Goal: Obtain resource: Obtain resource

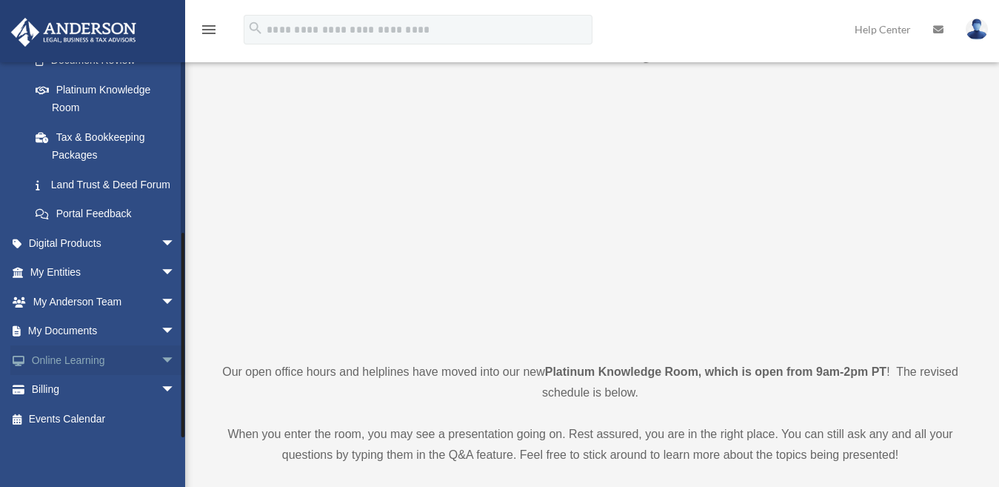
scroll to position [74, 0]
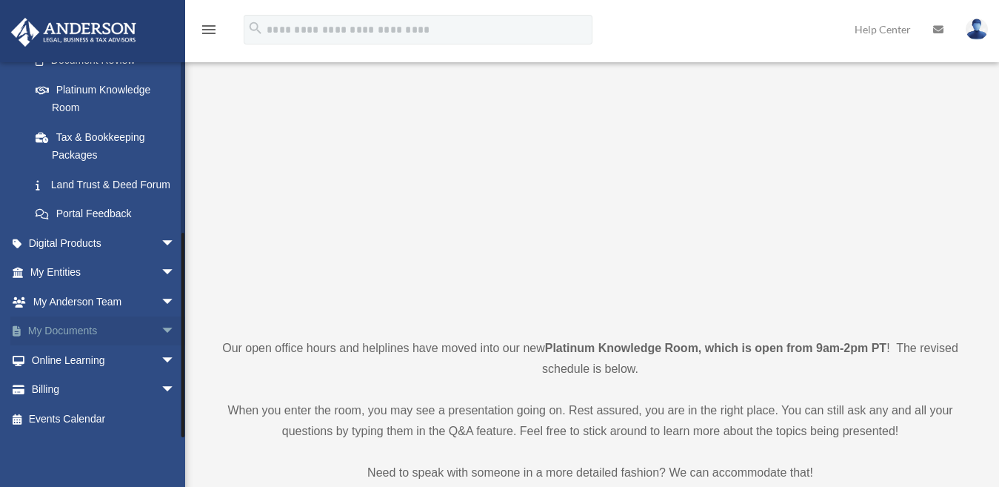
click at [161, 330] on span "arrow_drop_down" at bounding box center [176, 331] width 30 height 30
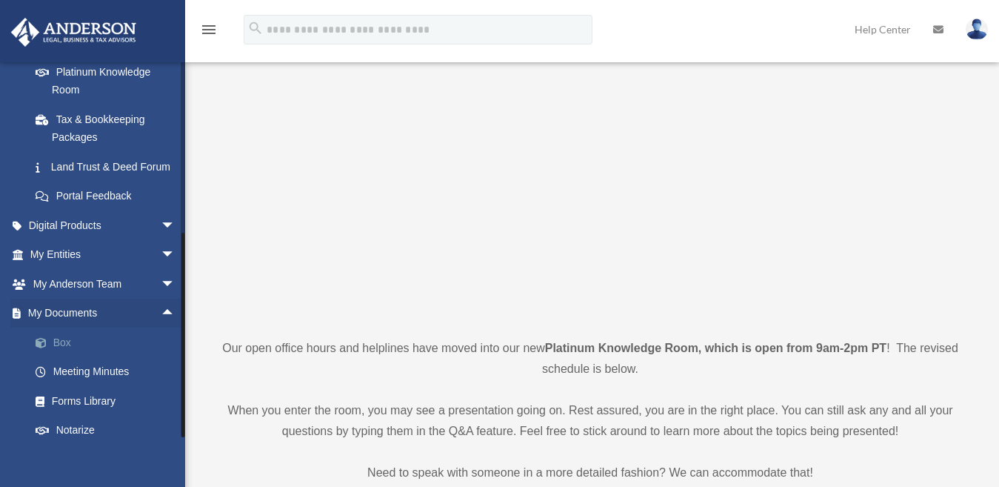
click at [74, 357] on link "Box" at bounding box center [109, 342] width 177 height 30
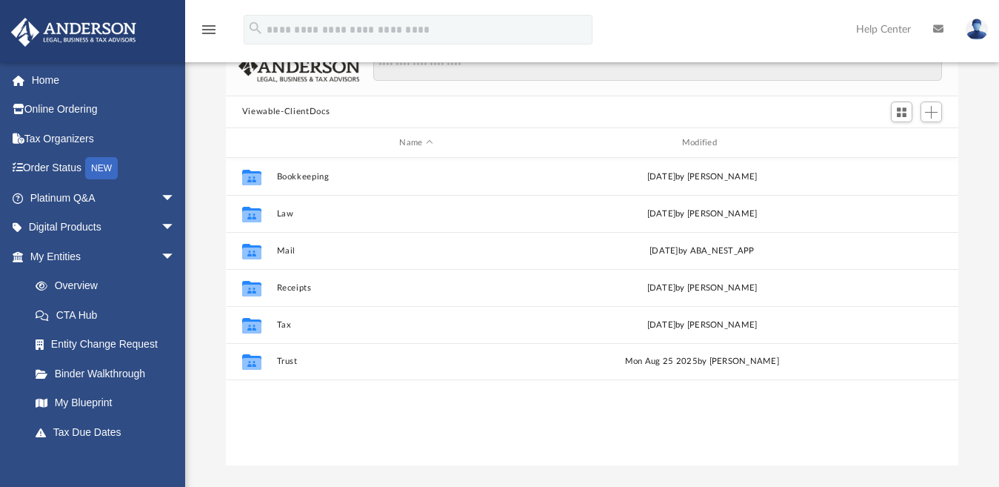
scroll to position [104, 0]
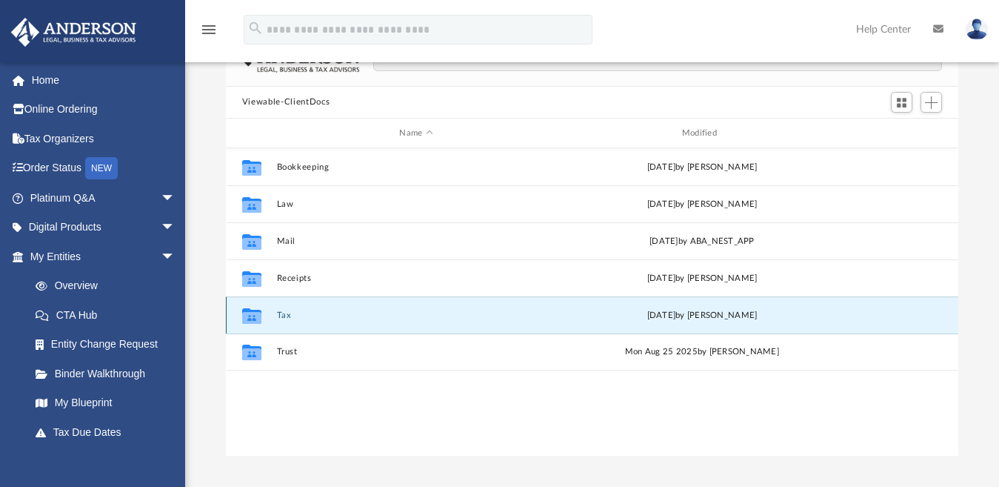
click at [285, 313] on button "Tax" at bounding box center [415, 315] width 279 height 10
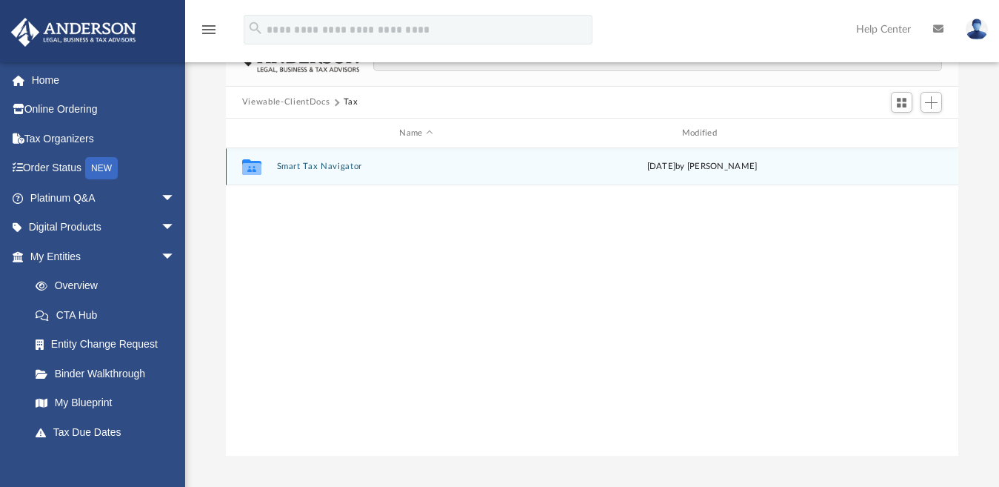
click at [253, 168] on icon "grid" at bounding box center [251, 169] width 19 height 12
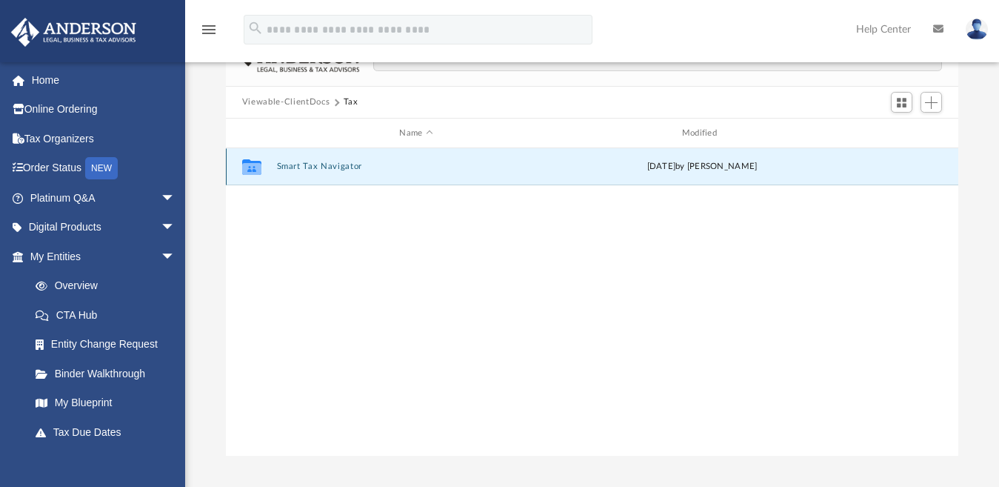
click at [330, 162] on button "Smart Tax Navigator" at bounding box center [415, 167] width 279 height 10
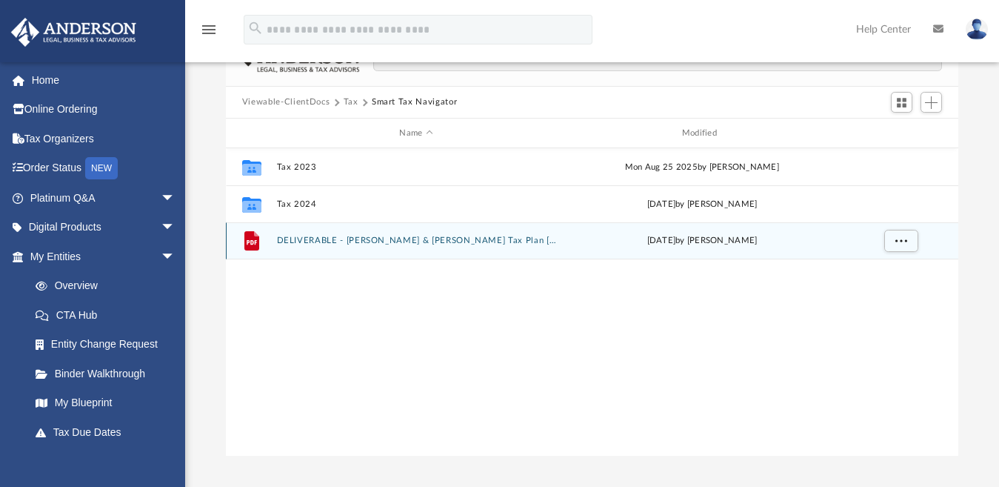
click at [249, 242] on icon "grid" at bounding box center [252, 242] width 10 height 4
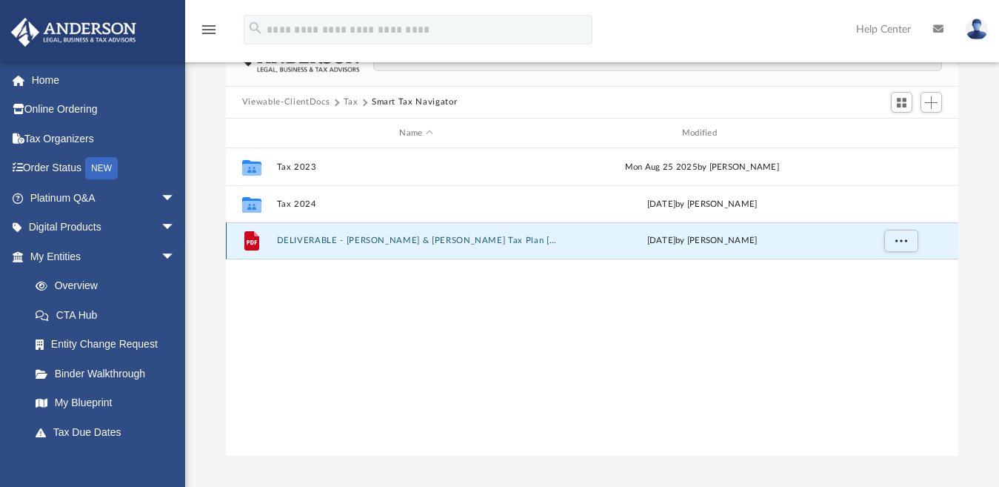
click at [297, 243] on button "DELIVERABLE - George & Sheeba Kaduthodil Tax Plan 2025-08-28.pdf" at bounding box center [415, 241] width 279 height 10
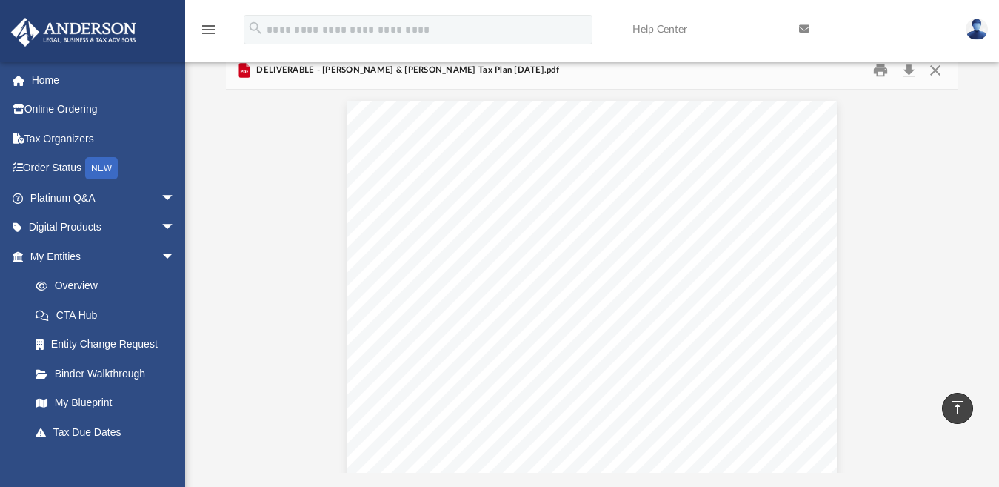
scroll to position [79, 0]
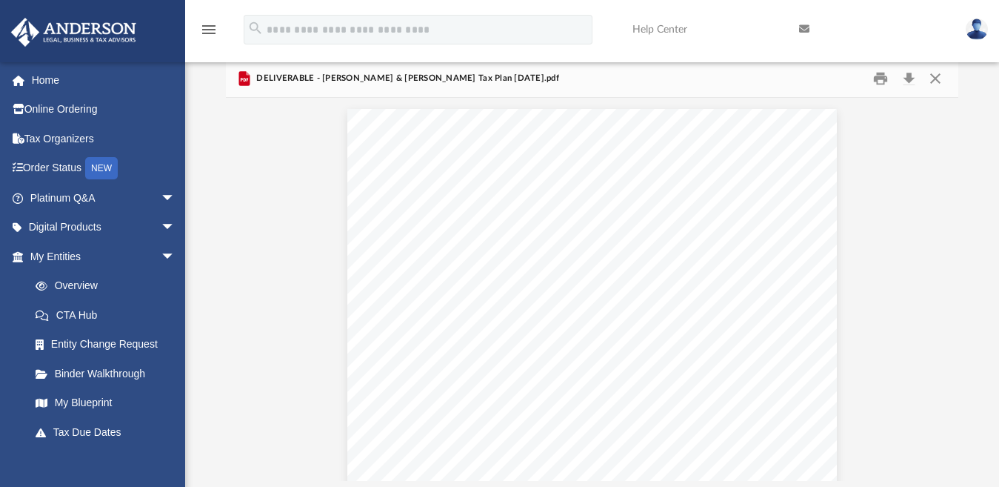
drag, startPoint x: 989, startPoint y: 73, endPoint x: 990, endPoint y: 60, distance: 12.7
click at [990, 60] on div "menu search Site Menu add gkaduthodil@yahoo.com My Profile Reset Password Logou…" at bounding box center [499, 221] width 999 height 600
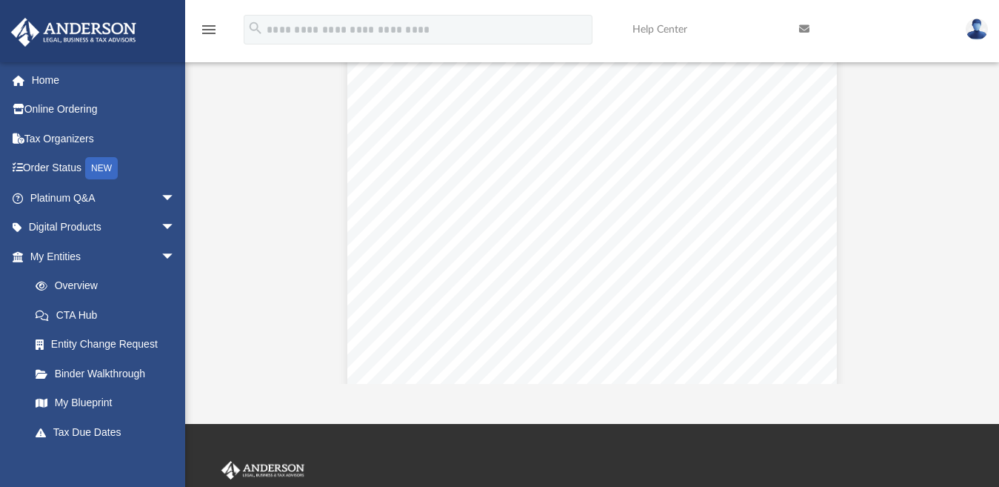
scroll to position [138, 0]
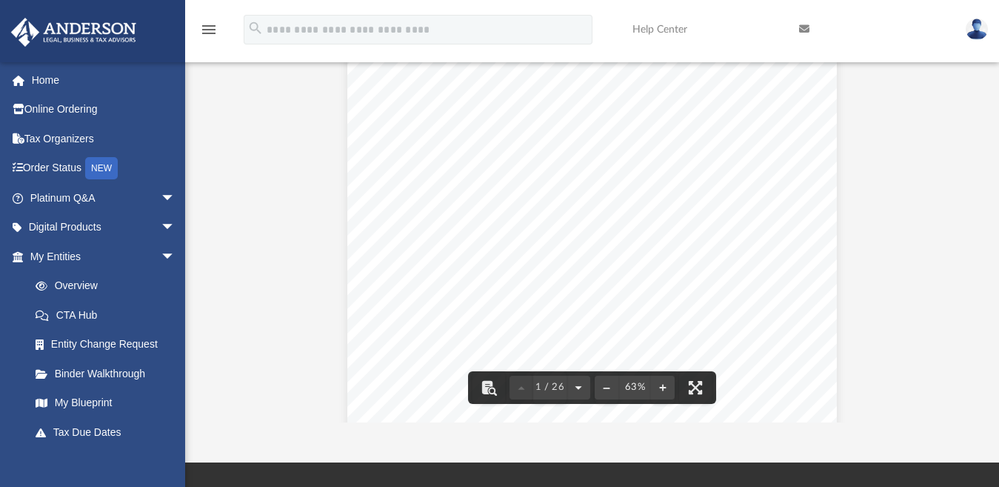
click at [573, 388] on button "File preview" at bounding box center [579, 387] width 24 height 33
click at [575, 384] on button "File preview" at bounding box center [579, 387] width 24 height 33
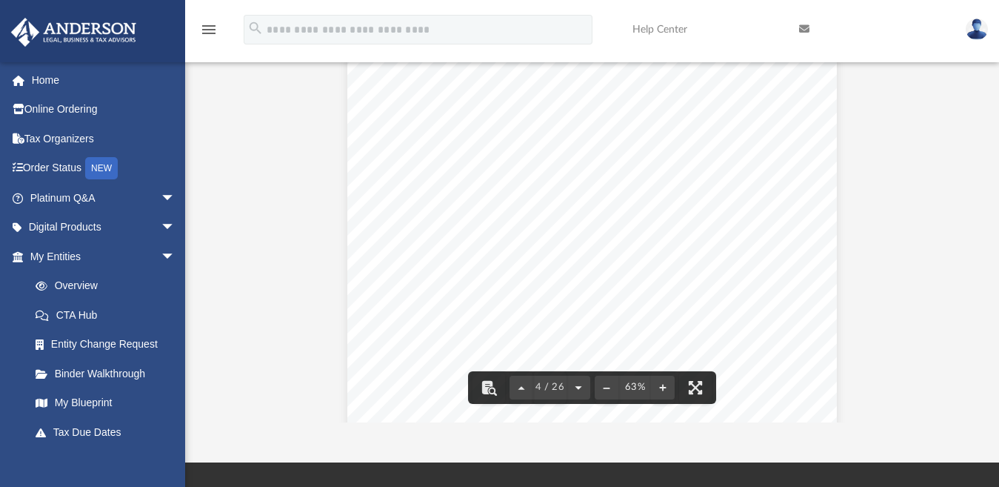
scroll to position [1202, 0]
click at [575, 384] on button "File preview" at bounding box center [579, 387] width 24 height 33
click at [578, 383] on button "File preview" at bounding box center [579, 387] width 24 height 33
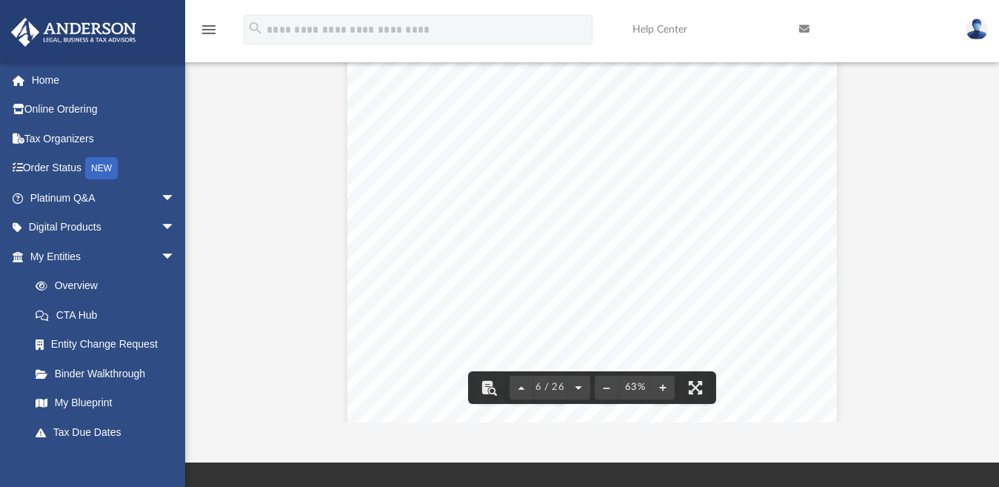
click at [578, 380] on button "File preview" at bounding box center [579, 387] width 24 height 33
click at [581, 378] on button "File preview" at bounding box center [579, 387] width 24 height 33
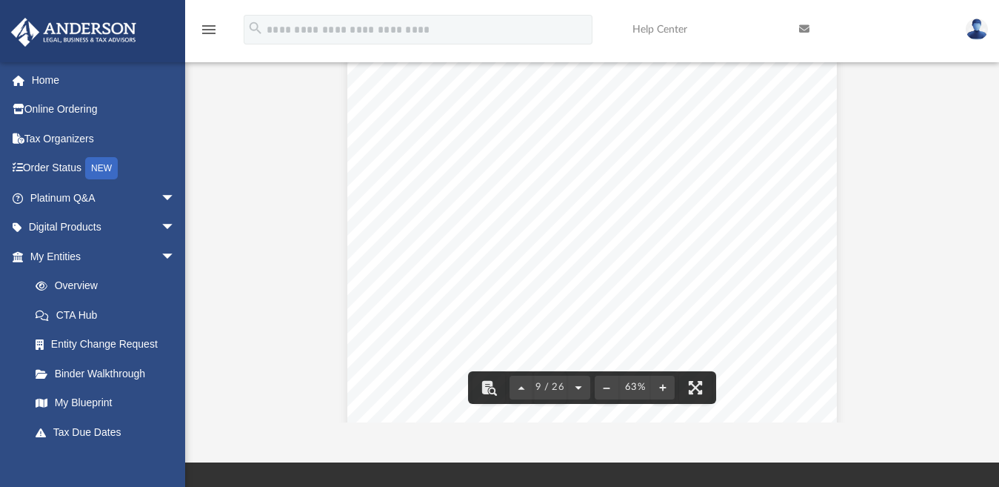
scroll to position [3205, 0]
click at [578, 385] on button "File preview" at bounding box center [579, 387] width 24 height 33
click at [579, 384] on button "File preview" at bounding box center [582, 387] width 24 height 33
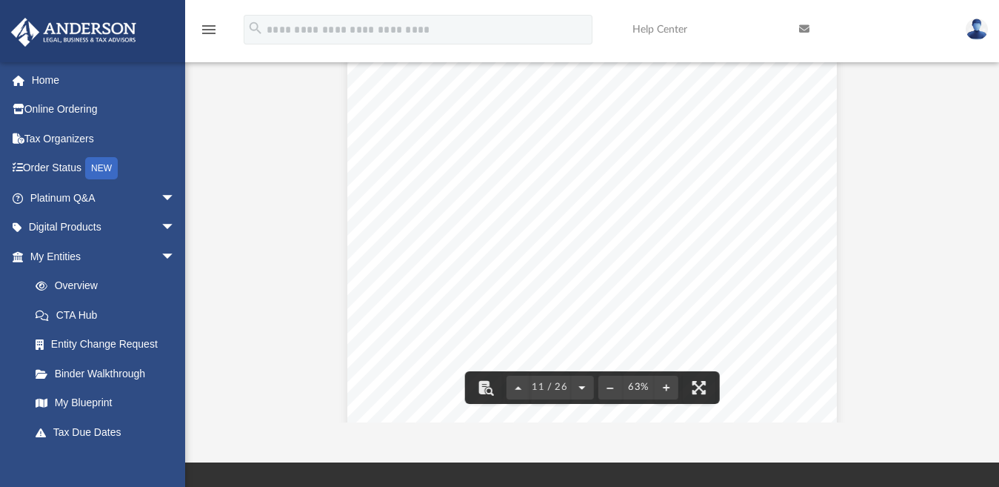
click at [579, 384] on button "File preview" at bounding box center [582, 387] width 24 height 33
click at [580, 383] on button "File preview" at bounding box center [582, 387] width 24 height 33
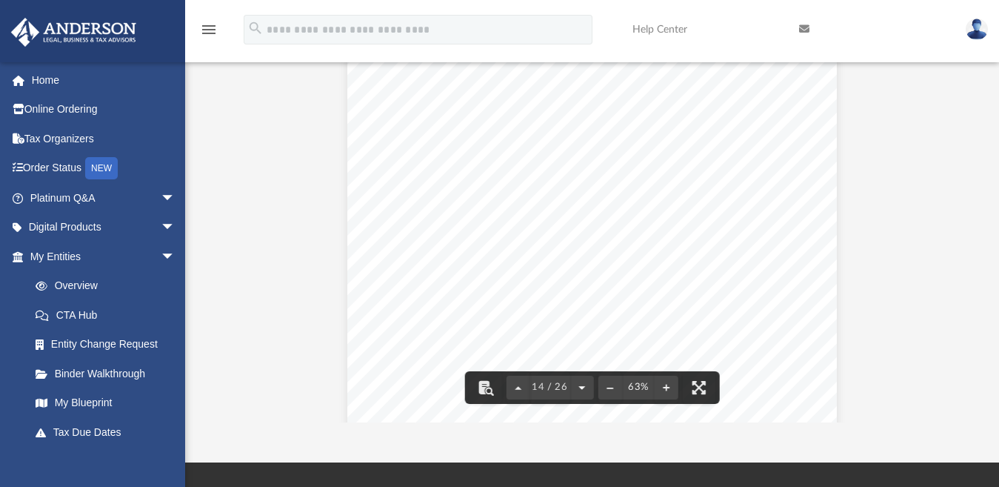
scroll to position [5208, 0]
click at [581, 381] on button "File preview" at bounding box center [582, 387] width 24 height 33
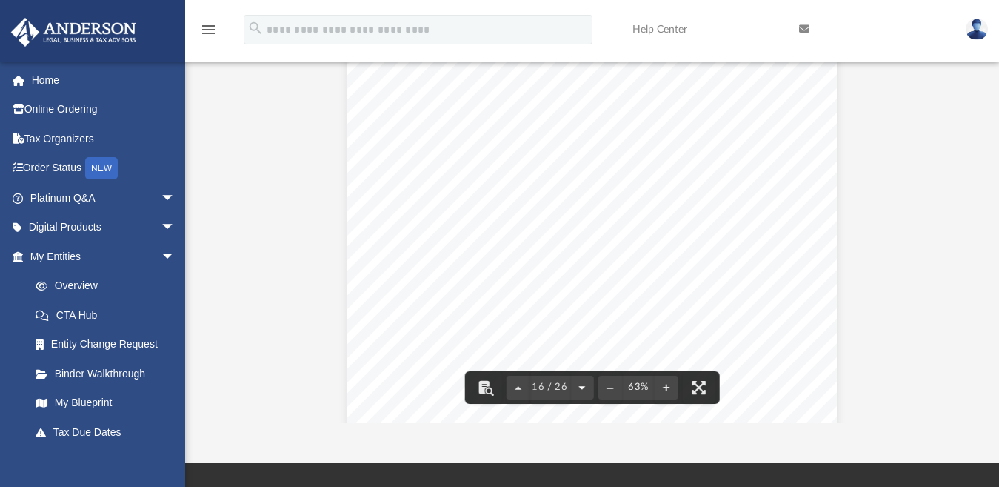
click at [581, 381] on button "File preview" at bounding box center [582, 387] width 24 height 33
click at [583, 386] on button "File preview" at bounding box center [582, 387] width 24 height 33
click at [584, 384] on button "File preview" at bounding box center [582, 387] width 24 height 33
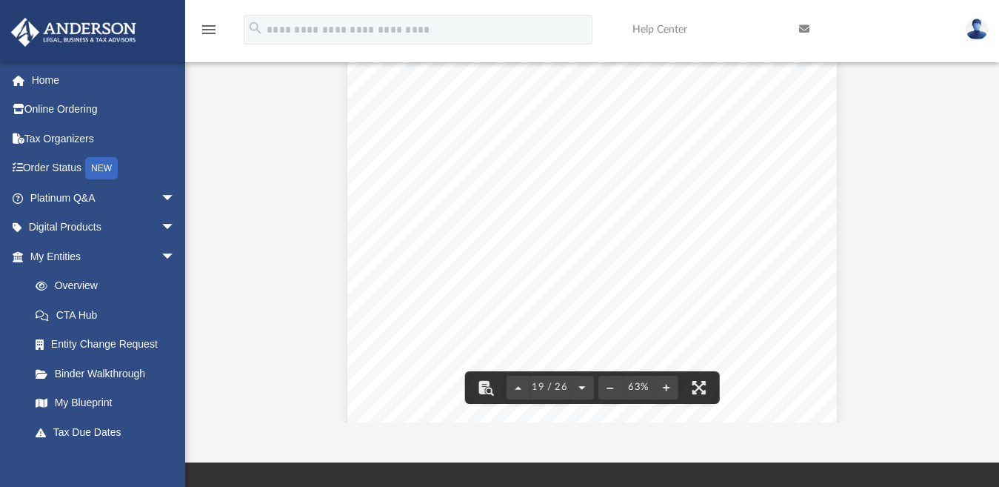
scroll to position [7212, 0]
click at [584, 384] on button "File preview" at bounding box center [582, 387] width 24 height 33
click at [579, 384] on button "File preview" at bounding box center [582, 387] width 24 height 33
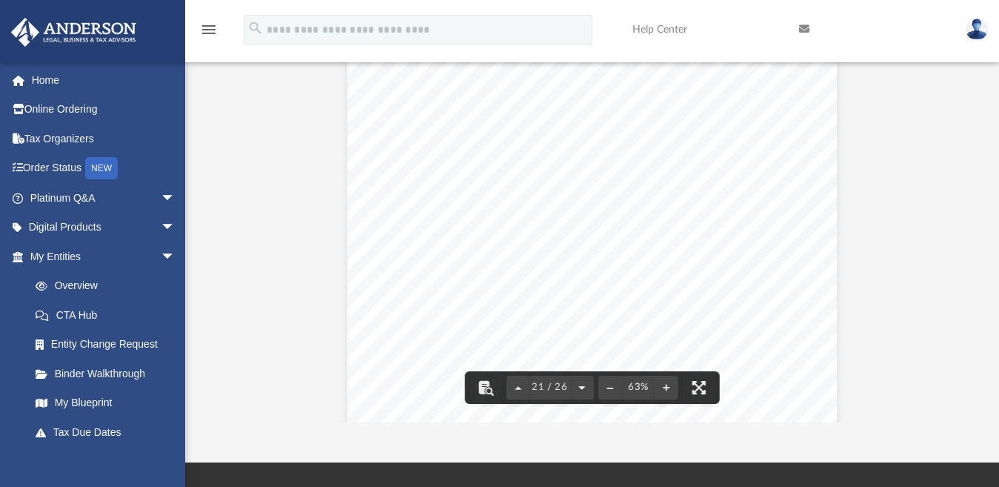
click at [579, 384] on button "File preview" at bounding box center [582, 387] width 24 height 33
click at [579, 382] on button "File preview" at bounding box center [582, 387] width 24 height 33
click at [580, 384] on button "File preview" at bounding box center [582, 387] width 24 height 33
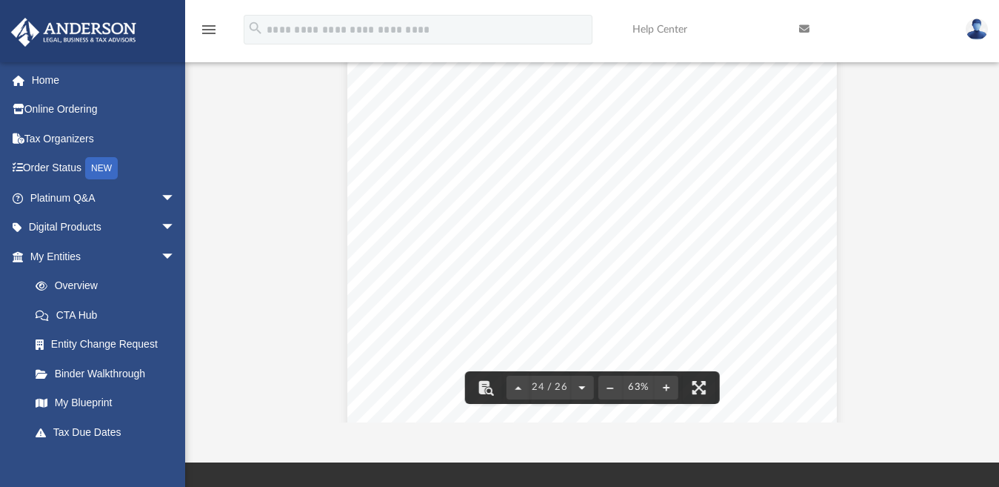
scroll to position [9215, 0]
click at [580, 384] on button "File preview" at bounding box center [582, 387] width 24 height 33
click at [579, 387] on button "File preview" at bounding box center [582, 387] width 24 height 33
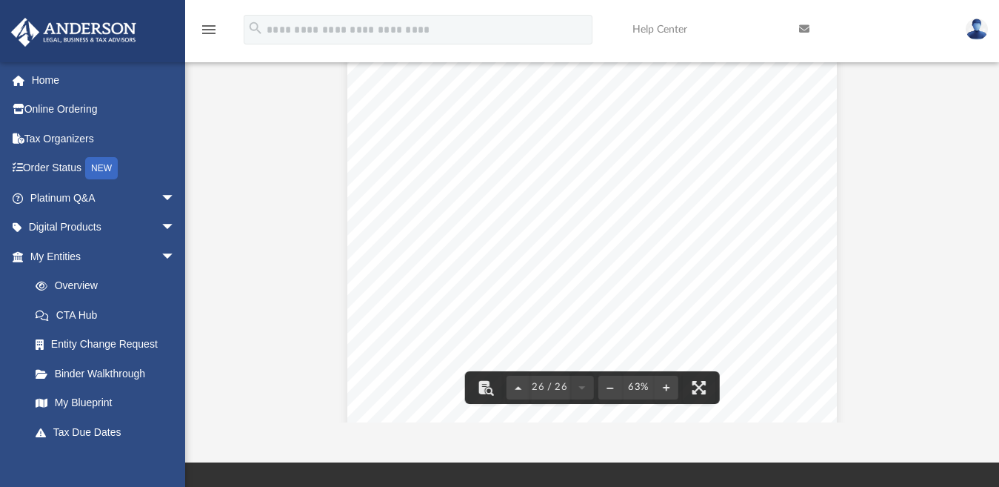
click at [580, 386] on div "26 / 26" at bounding box center [550, 387] width 88 height 24
click at [518, 385] on button "File preview" at bounding box center [518, 387] width 24 height 33
click at [514, 387] on button "File preview" at bounding box center [518, 387] width 24 height 33
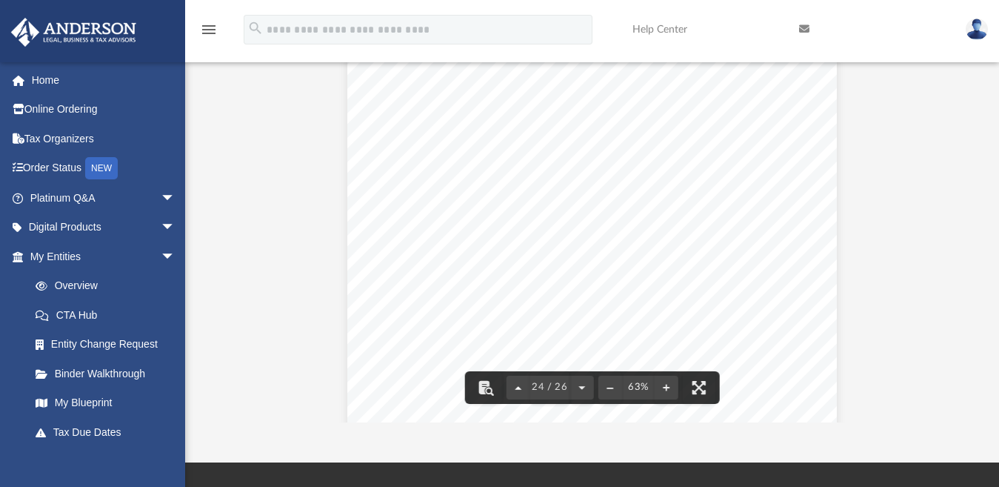
click at [518, 388] on button "File preview" at bounding box center [518, 387] width 24 height 33
click at [518, 387] on button "File preview" at bounding box center [518, 387] width 24 height 33
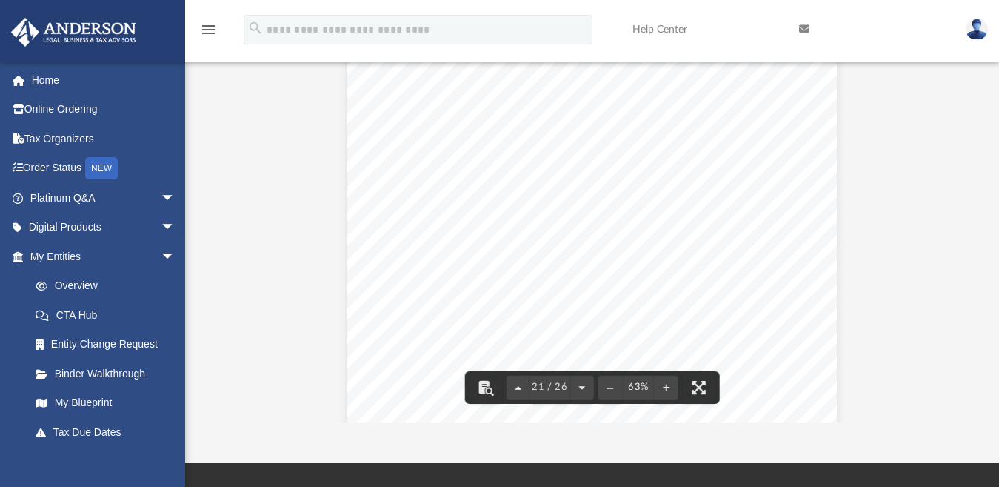
scroll to position [8013, 0]
click at [518, 387] on button "File preview" at bounding box center [518, 387] width 24 height 33
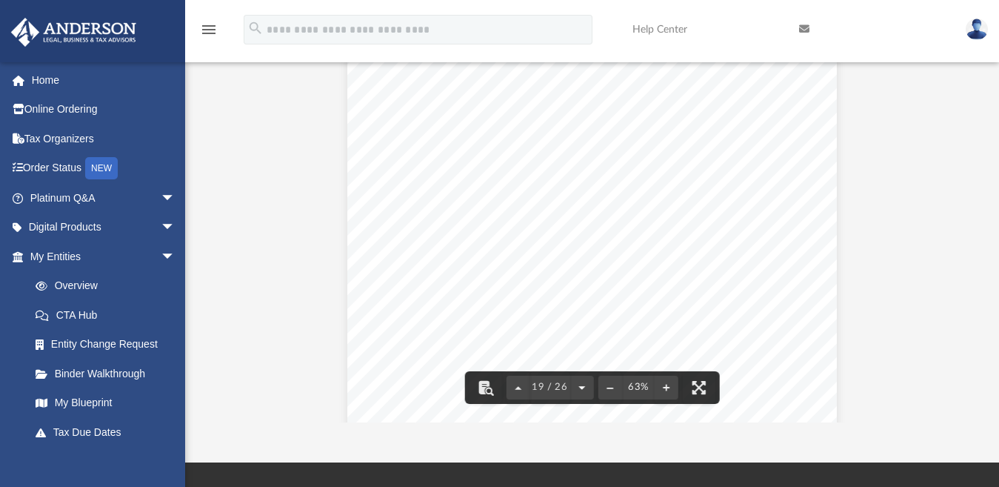
click at [578, 386] on button "File preview" at bounding box center [582, 387] width 24 height 33
click at [516, 389] on button "File preview" at bounding box center [518, 387] width 24 height 33
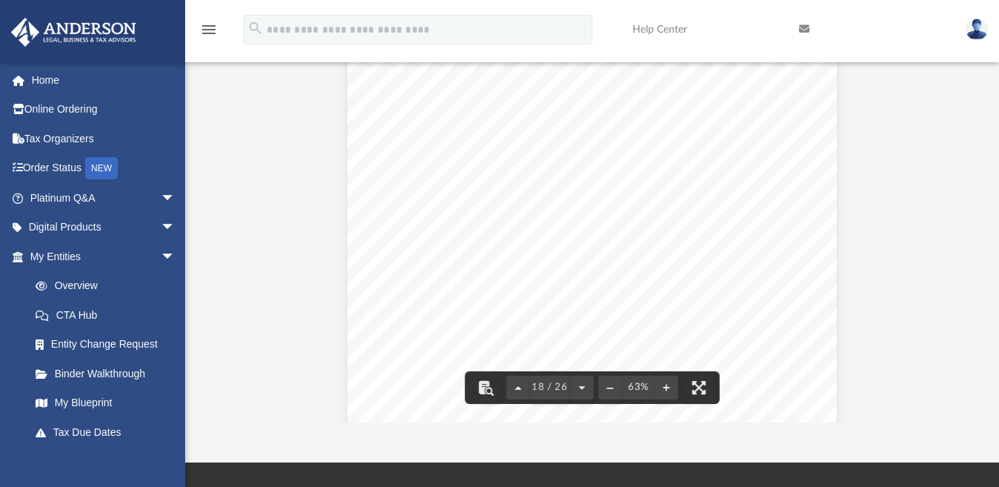
scroll to position [6811, 0]
click at [517, 389] on button "File preview" at bounding box center [518, 387] width 24 height 33
click at [516, 387] on button "File preview" at bounding box center [518, 387] width 24 height 33
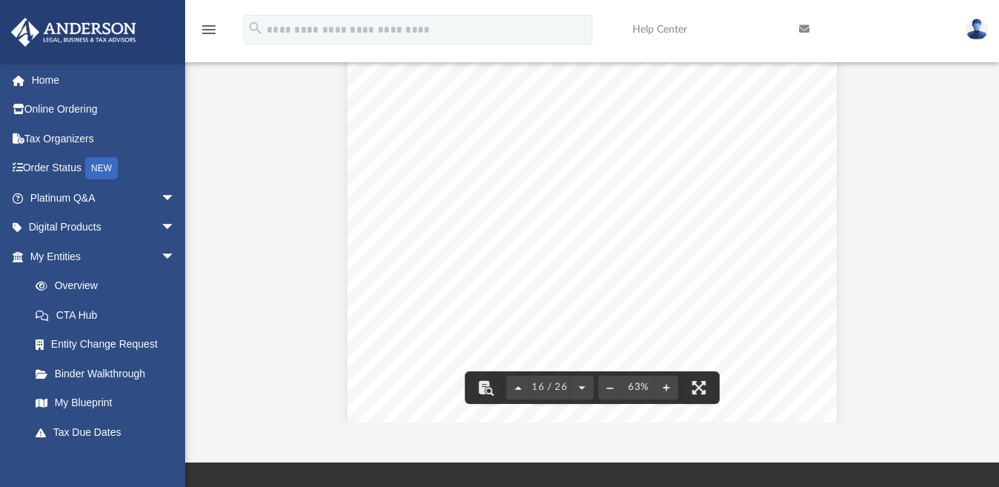
click at [516, 387] on button "File preview" at bounding box center [518, 387] width 24 height 33
click at [516, 386] on button "File preview" at bounding box center [518, 387] width 24 height 33
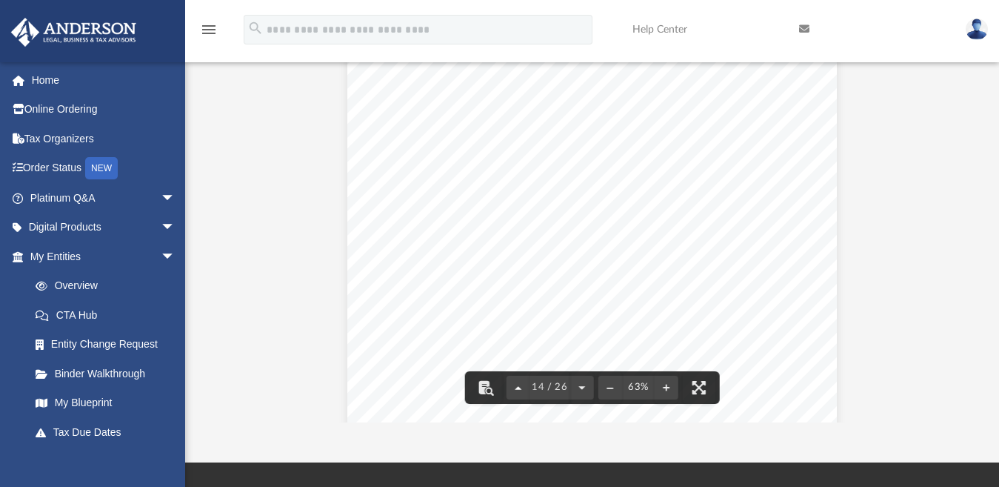
scroll to position [4808, 0]
click at [516, 385] on button "File preview" at bounding box center [518, 387] width 24 height 33
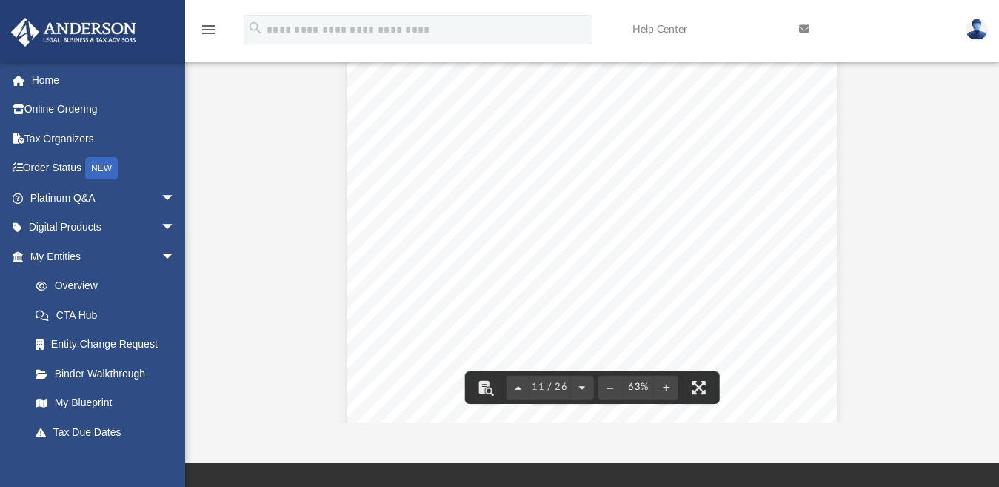
click at [516, 385] on button "File preview" at bounding box center [518, 387] width 24 height 33
click at [521, 390] on button "File preview" at bounding box center [522, 387] width 24 height 33
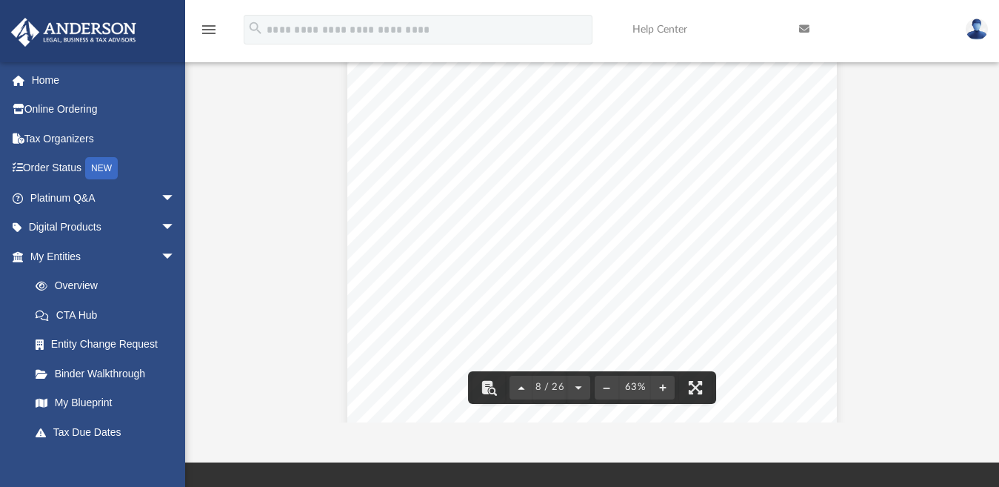
scroll to position [2805, 0]
click at [521, 390] on button "File preview" at bounding box center [522, 387] width 24 height 33
click at [521, 388] on button "File preview" at bounding box center [522, 387] width 24 height 33
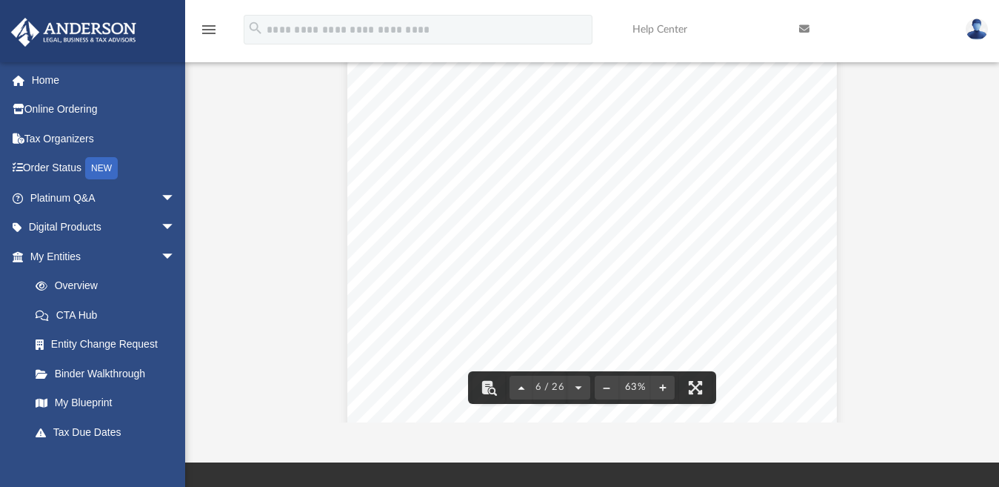
click at [520, 387] on button "File preview" at bounding box center [522, 387] width 24 height 33
click at [518, 386] on button "File preview" at bounding box center [522, 387] width 24 height 33
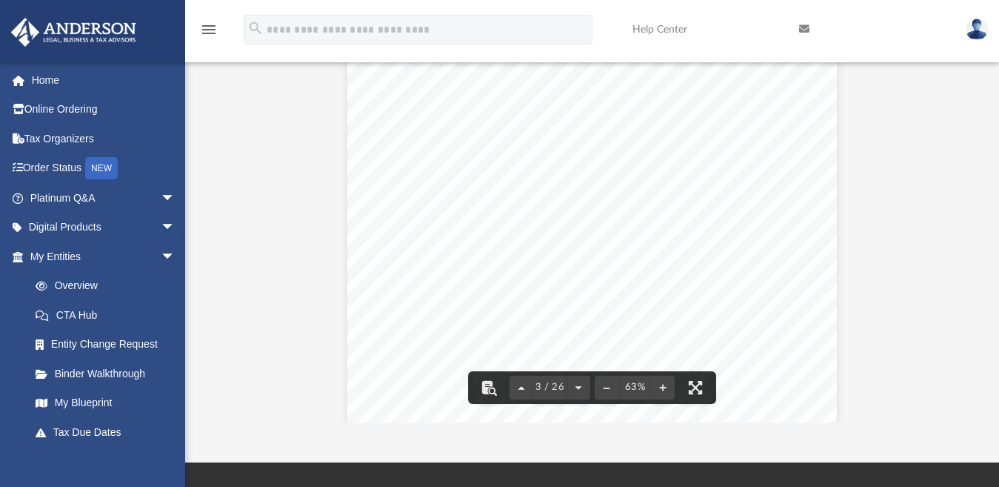
scroll to position [801, 0]
click at [518, 386] on button "File preview" at bounding box center [522, 387] width 24 height 33
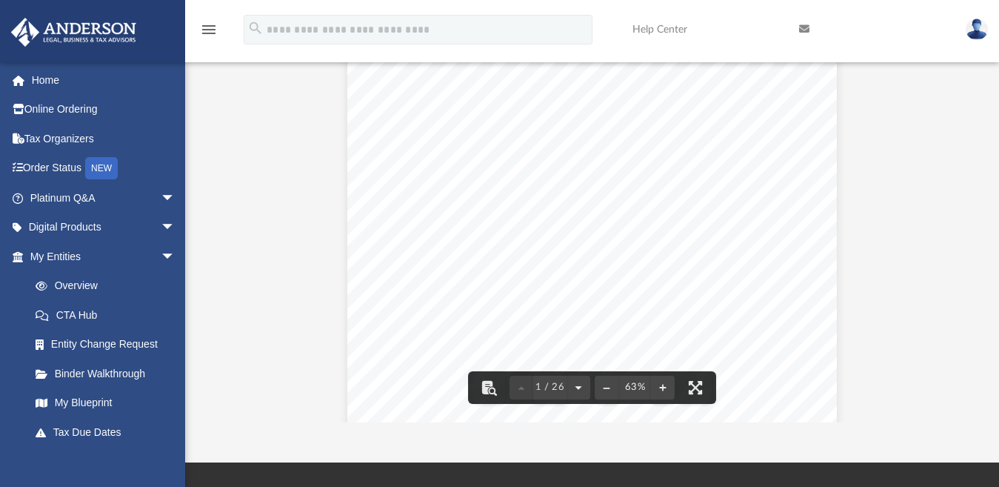
click at [574, 386] on button "File preview" at bounding box center [579, 387] width 24 height 33
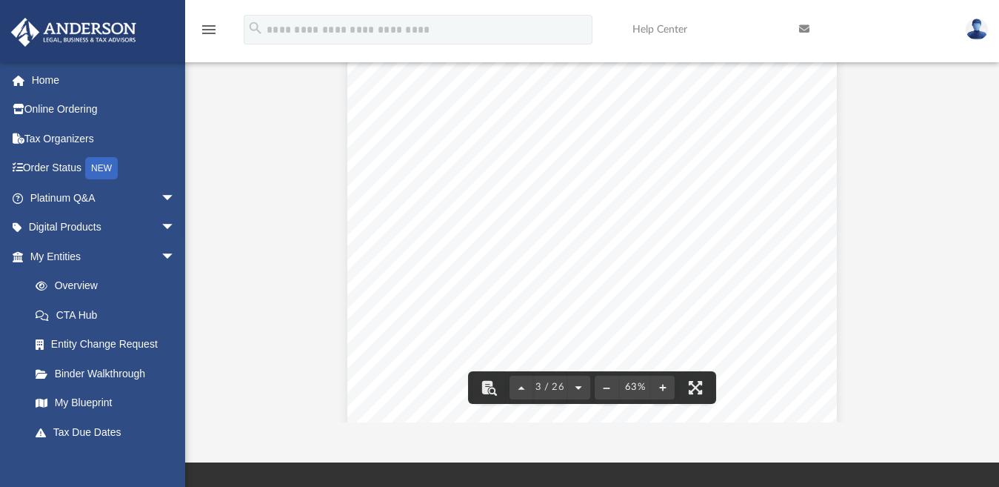
scroll to position [1202, 0]
click at [575, 387] on button "File preview" at bounding box center [579, 387] width 24 height 33
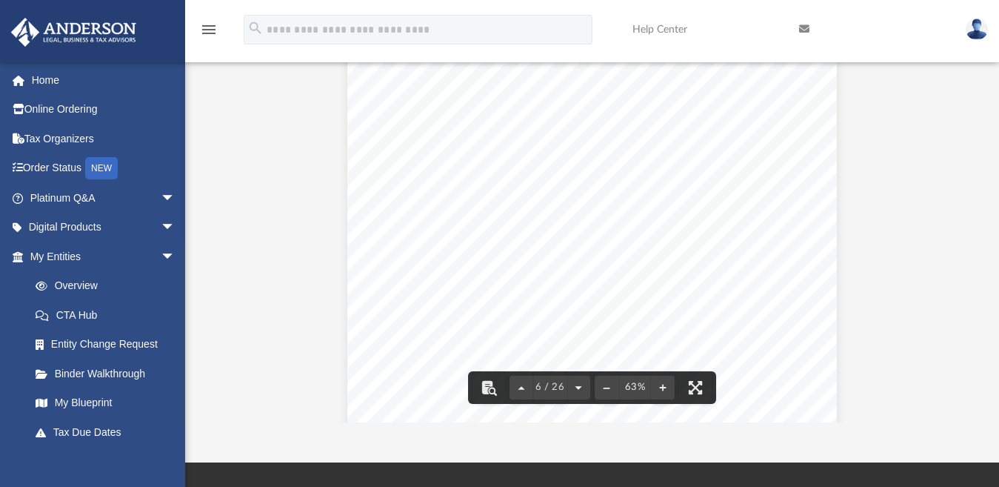
click at [575, 387] on button "File preview" at bounding box center [579, 387] width 24 height 33
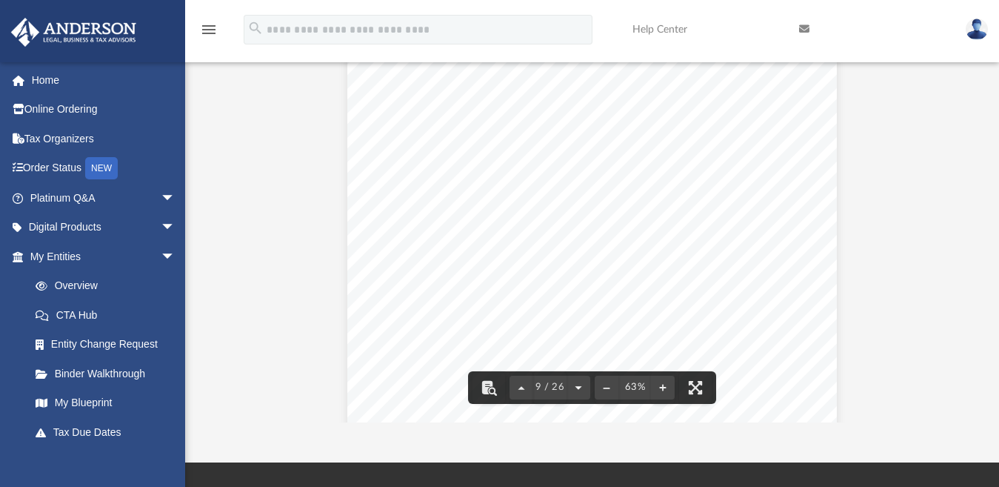
scroll to position [3205, 0]
click at [575, 386] on button "File preview" at bounding box center [579, 387] width 24 height 33
click at [578, 387] on button "File preview" at bounding box center [582, 387] width 24 height 33
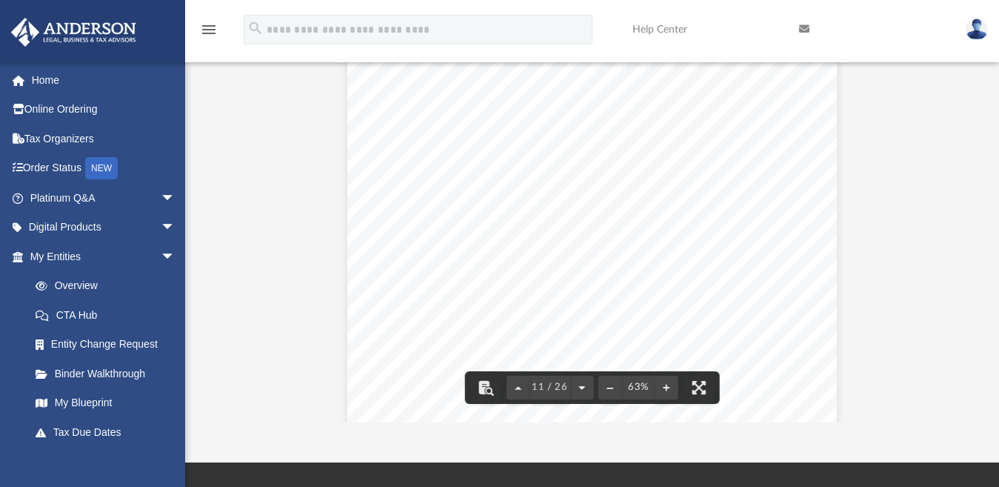
click at [580, 384] on button "File preview" at bounding box center [582, 387] width 24 height 33
click at [516, 387] on button "File preview" at bounding box center [518, 387] width 24 height 33
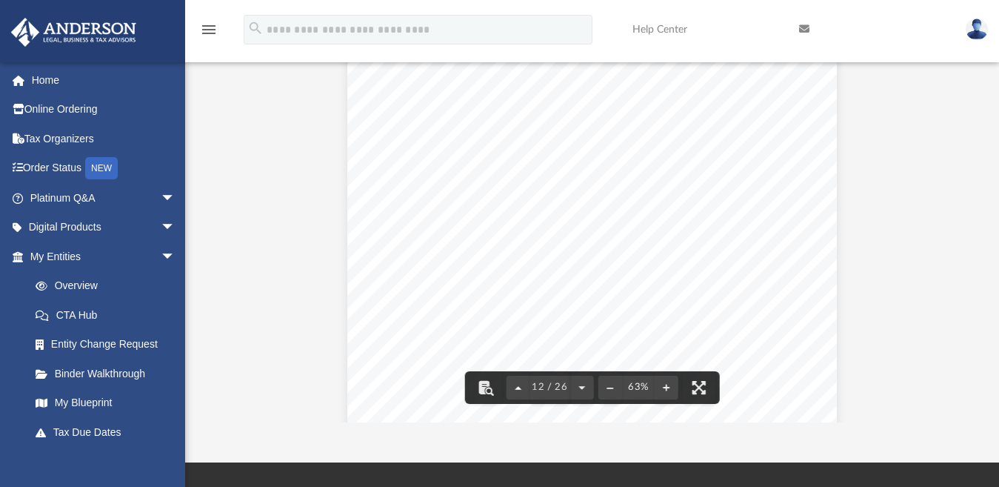
scroll to position [4407, 0]
click at [581, 384] on button "File preview" at bounding box center [582, 387] width 24 height 33
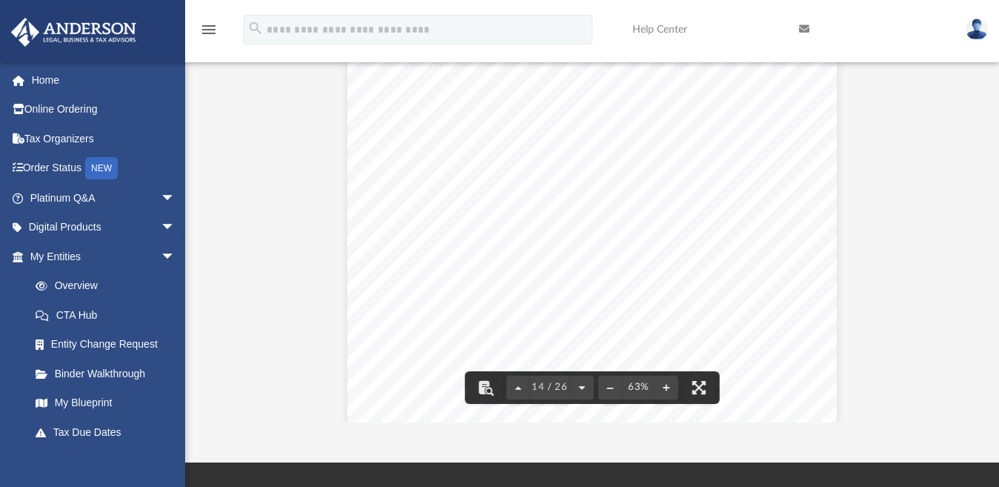
click at [581, 384] on button "File preview" at bounding box center [582, 387] width 24 height 33
click at [580, 389] on button "File preview" at bounding box center [582, 387] width 24 height 33
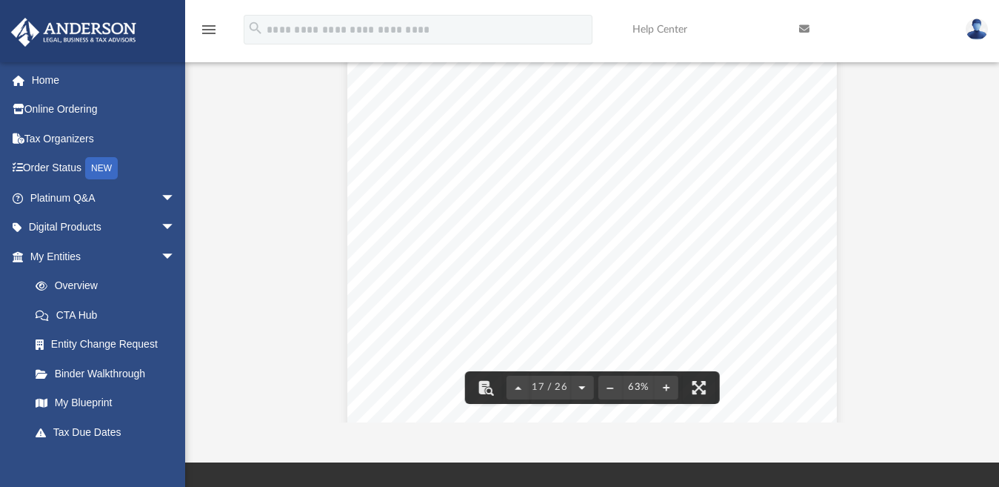
scroll to position [6410, 0]
click at [583, 387] on button "File preview" at bounding box center [582, 387] width 24 height 33
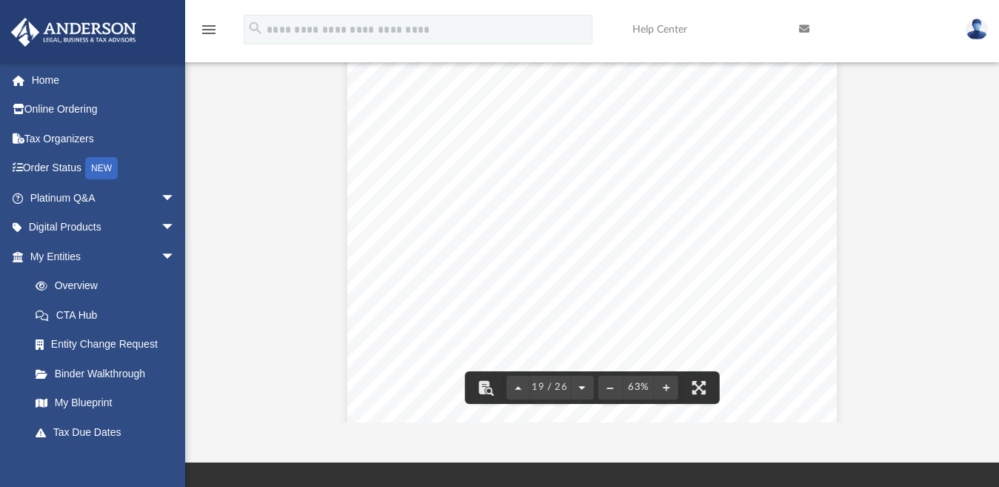
click at [581, 387] on button "File preview" at bounding box center [582, 387] width 24 height 33
click at [579, 386] on button "File preview" at bounding box center [582, 387] width 24 height 33
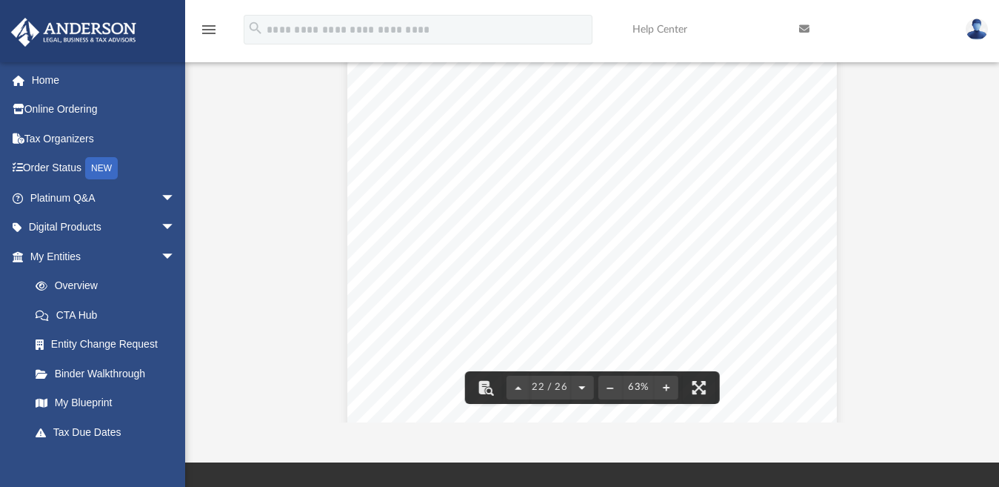
scroll to position [8414, 0]
click at [581, 386] on button "File preview" at bounding box center [582, 387] width 24 height 33
click at [516, 385] on button "File preview" at bounding box center [518, 387] width 24 height 33
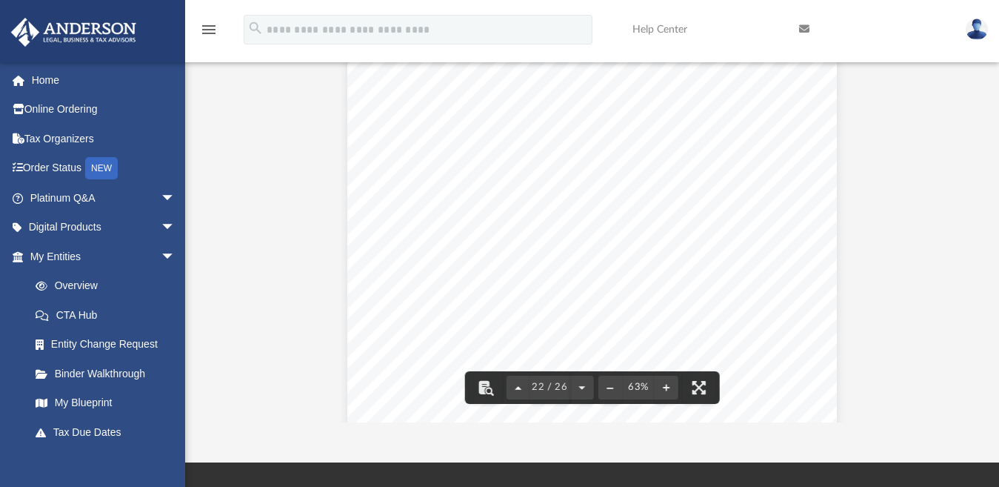
click at [515, 387] on button "File preview" at bounding box center [518, 387] width 24 height 33
click at [514, 387] on button "File preview" at bounding box center [518, 387] width 24 height 33
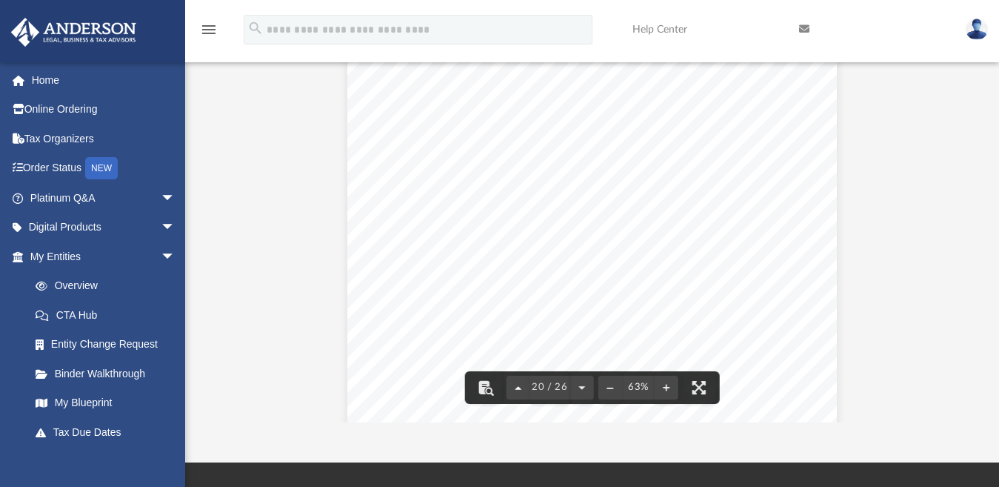
scroll to position [7212, 0]
click at [514, 387] on button "File preview" at bounding box center [518, 387] width 24 height 33
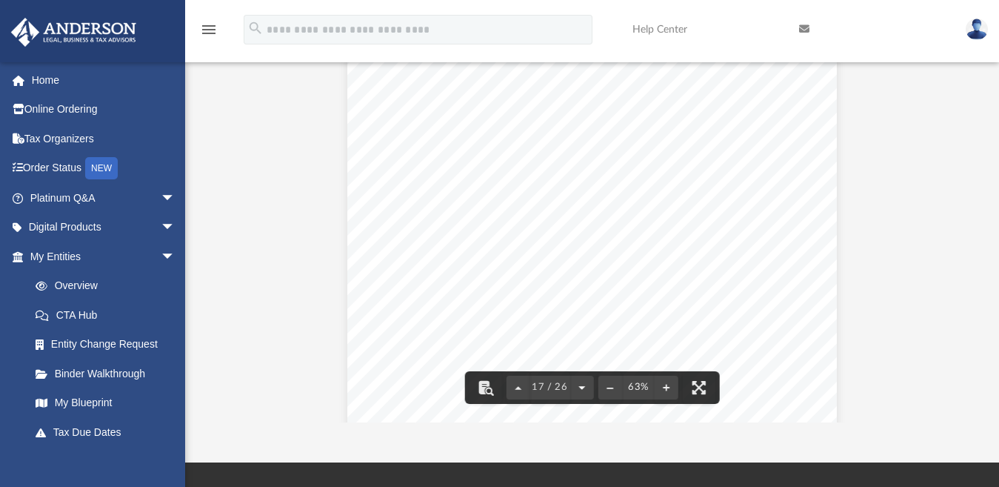
click at [578, 386] on button "File preview" at bounding box center [582, 387] width 24 height 33
click at [581, 389] on button "File preview" at bounding box center [582, 387] width 24 height 33
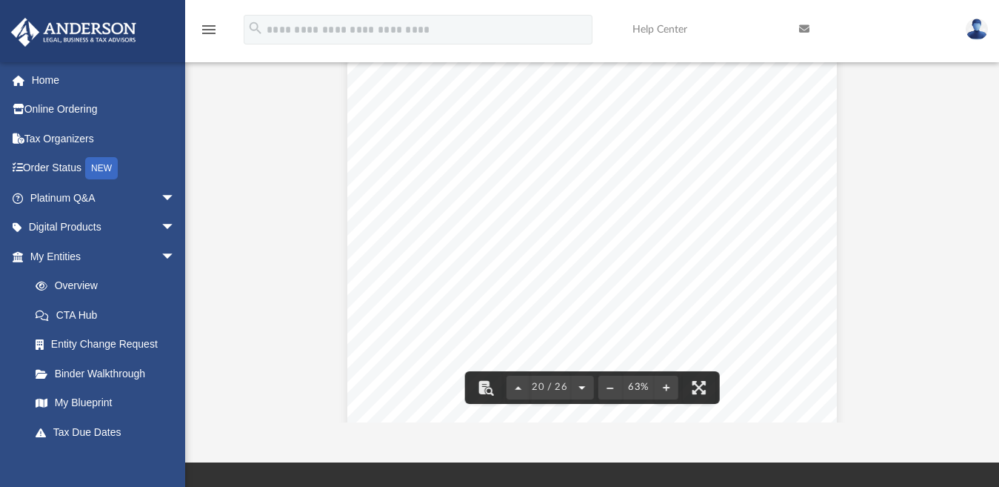
scroll to position [7612, 0]
click at [581, 389] on button "File preview" at bounding box center [582, 387] width 24 height 33
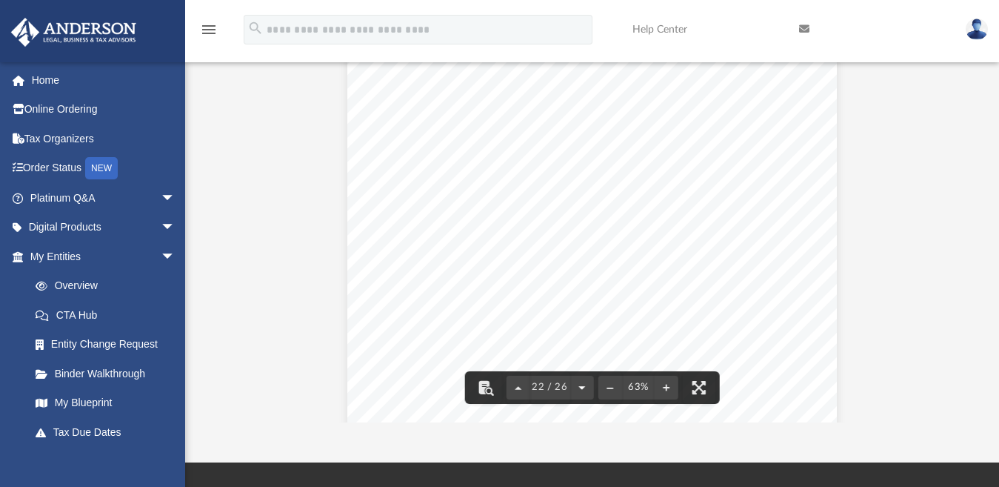
click at [580, 388] on button "File preview" at bounding box center [582, 387] width 24 height 33
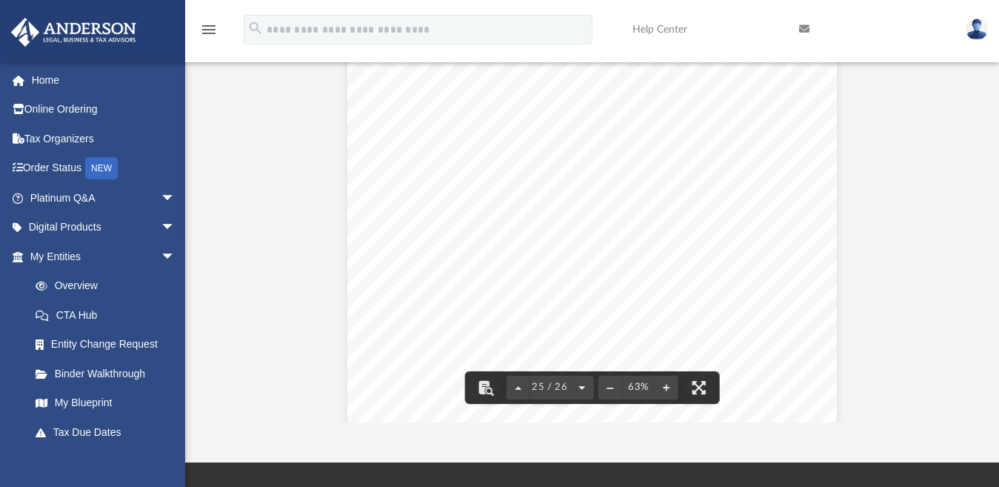
scroll to position [9616, 0]
click at [579, 387] on button "File preview" at bounding box center [582, 387] width 24 height 33
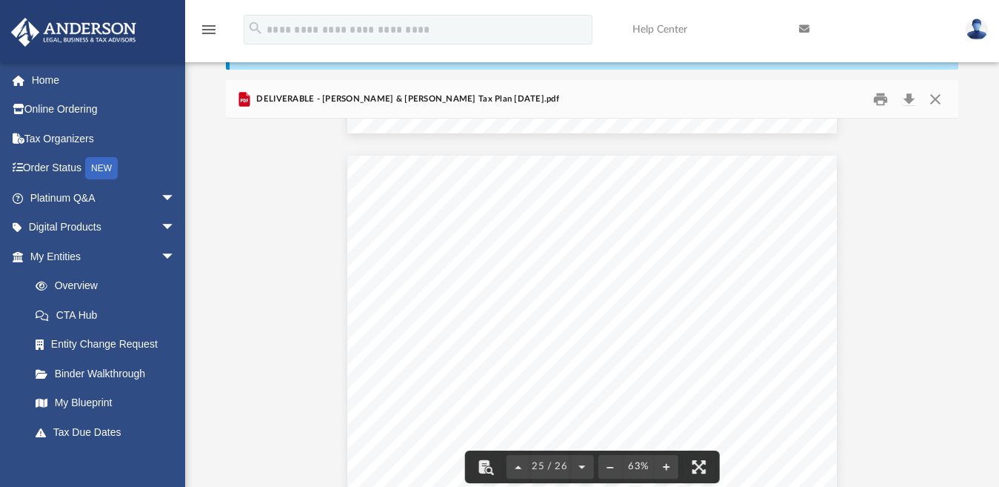
scroll to position [56, 0]
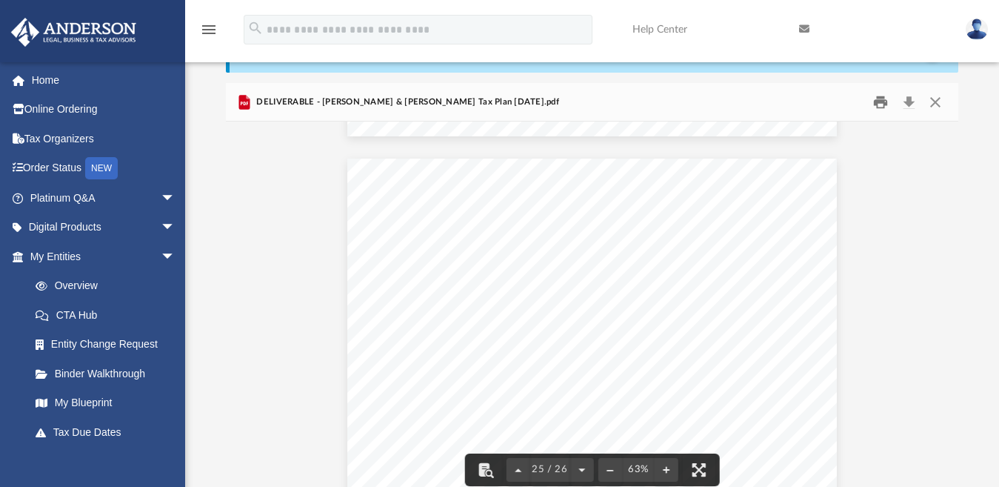
click at [878, 107] on button "Print" at bounding box center [881, 101] width 30 height 23
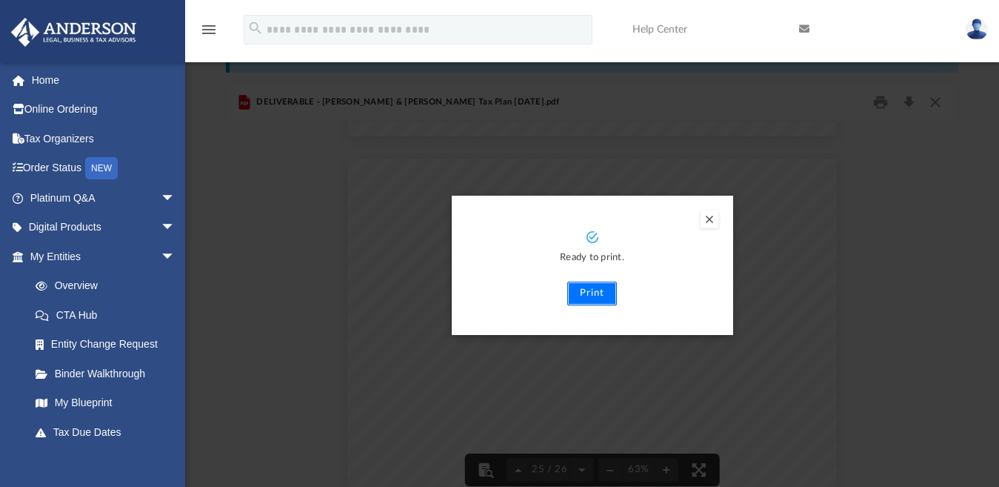
click at [587, 293] on button "Print" at bounding box center [592, 293] width 50 height 24
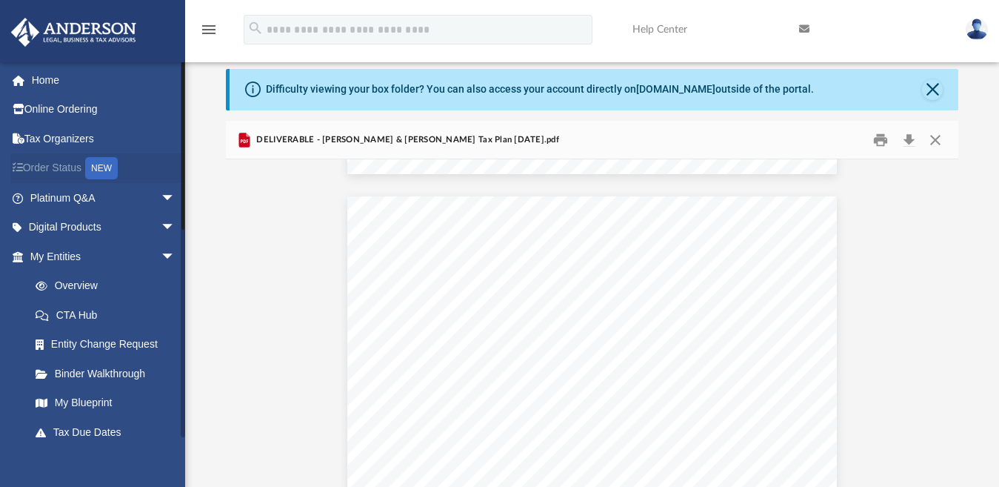
scroll to position [0, 0]
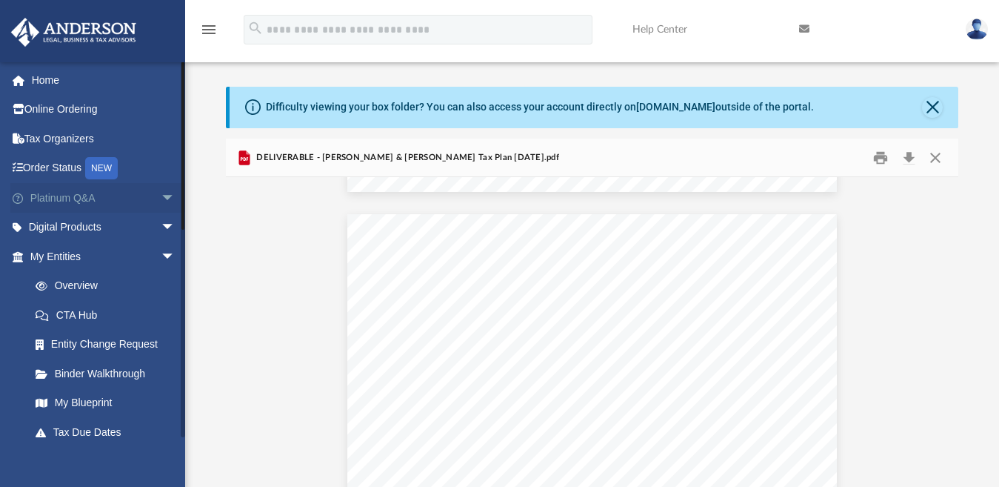
click at [161, 195] on span "arrow_drop_down" at bounding box center [176, 198] width 30 height 30
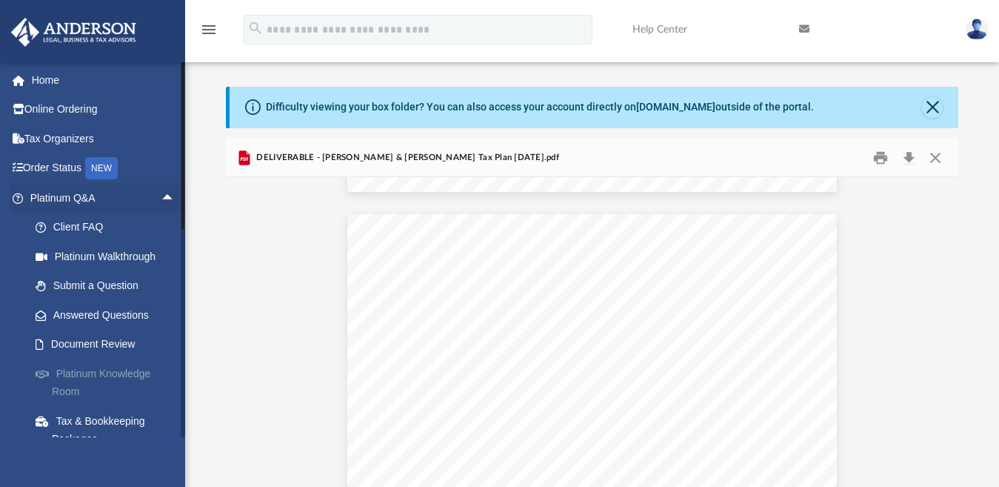
click at [97, 371] on link "Platinum Knowledge Room" at bounding box center [109, 381] width 177 height 47
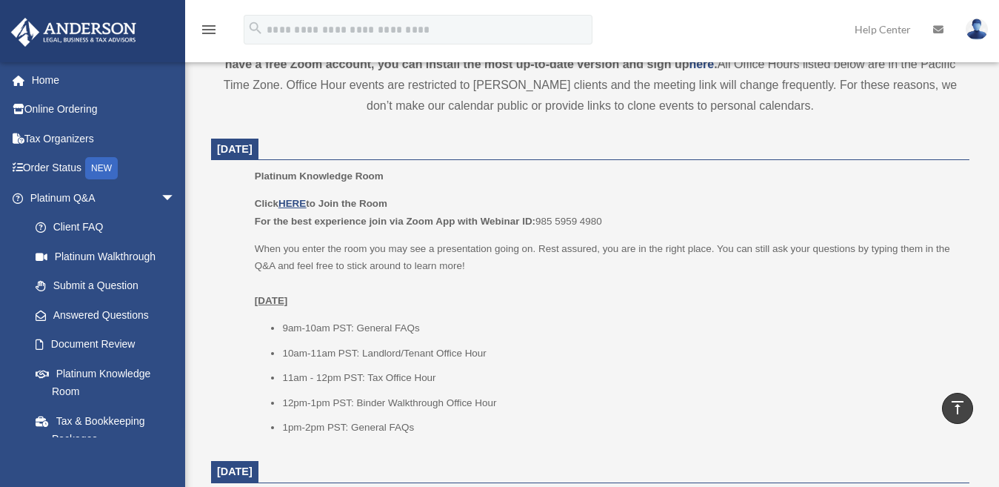
scroll to position [618, 0]
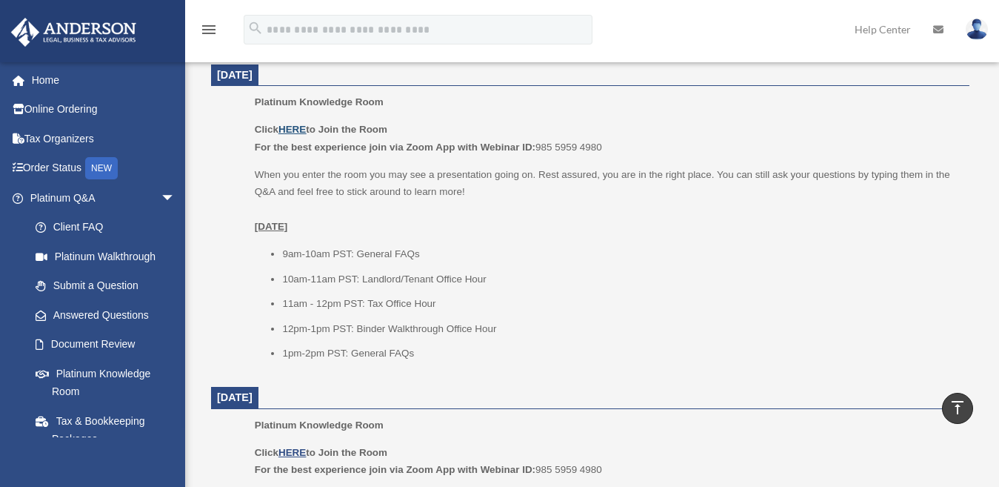
click at [294, 127] on u "HERE" at bounding box center [291, 129] width 27 height 11
